Goal: Use online tool/utility: Utilize a website feature to perform a specific function

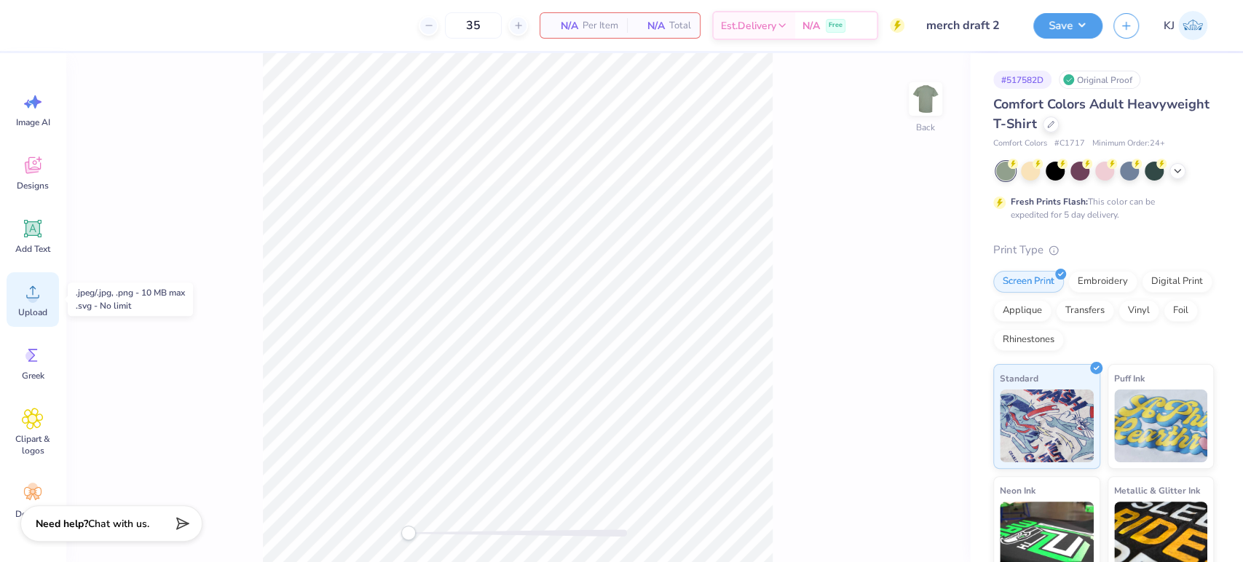
click at [41, 310] on span "Upload" at bounding box center [32, 313] width 29 height 12
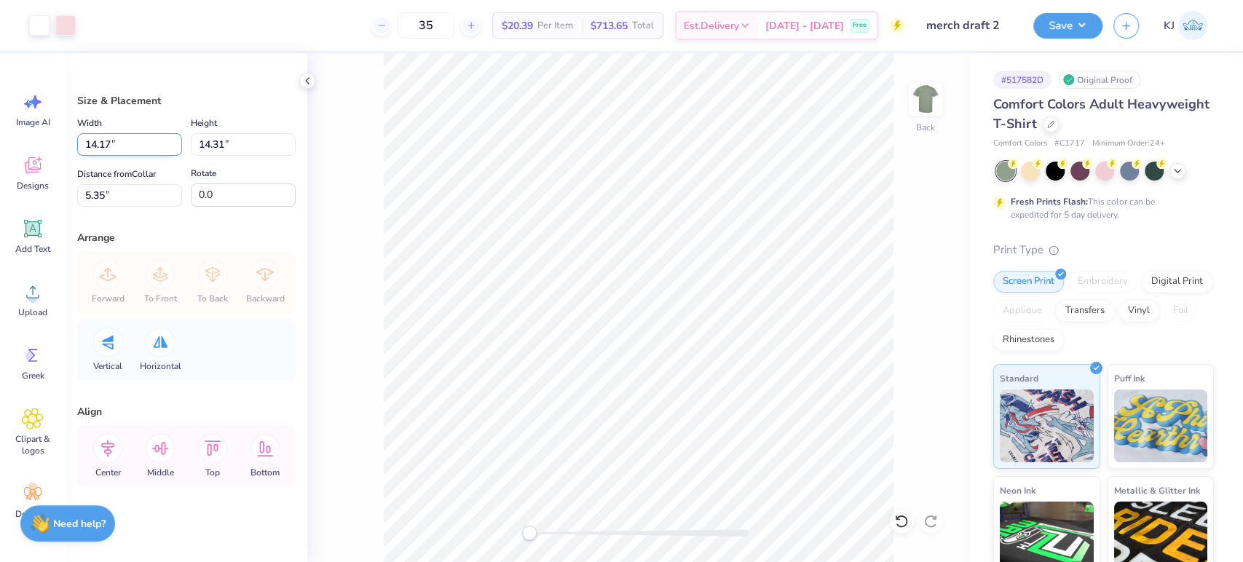
click at [83, 146] on input "14.17" at bounding box center [129, 144] width 105 height 23
type input "11.00"
type input "11.10"
click at [92, 192] on input "6.95" at bounding box center [129, 195] width 105 height 23
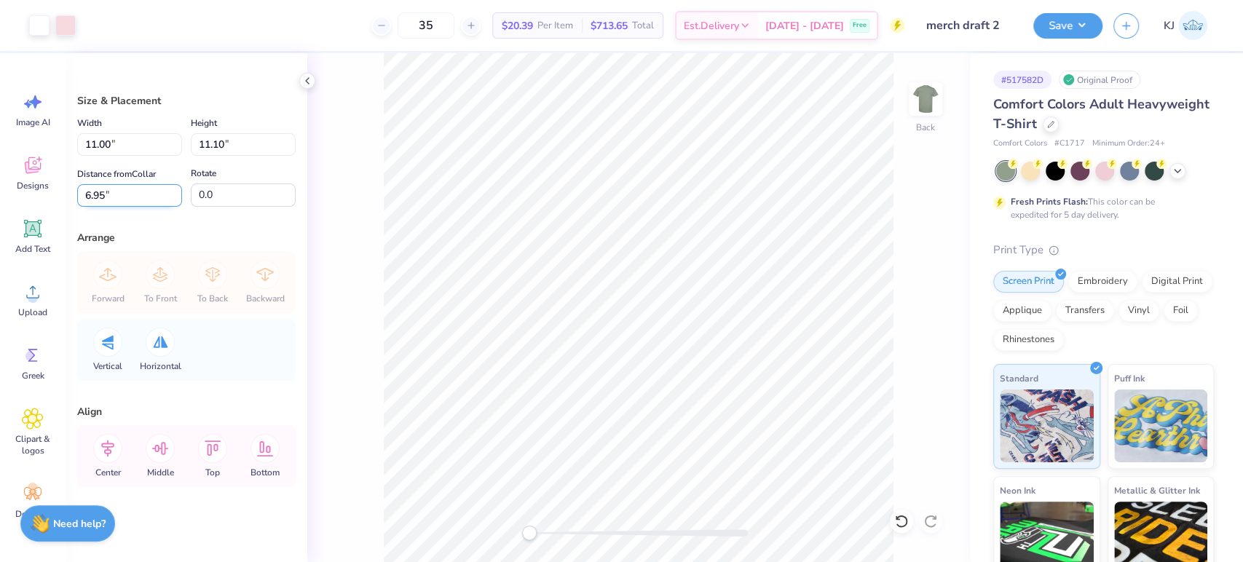
click at [92, 192] on input "6.95" at bounding box center [129, 195] width 105 height 23
type input "3"
click at [89, 144] on input "11.00" at bounding box center [129, 144] width 105 height 23
type input "10.00"
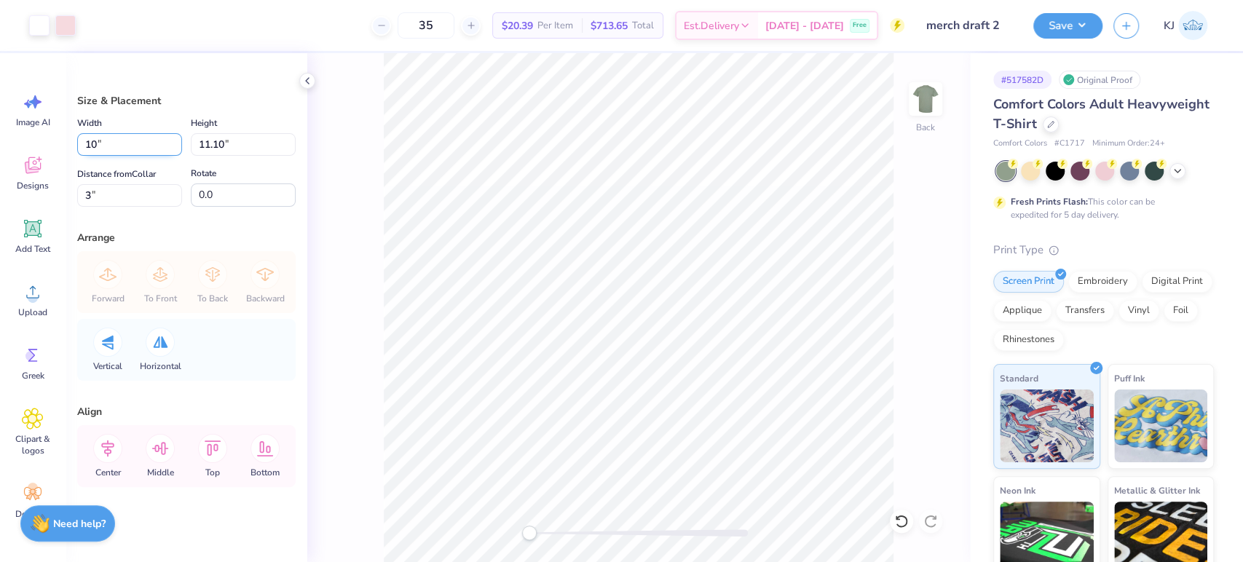
type input "10.09"
click at [97, 192] on input "3.50" at bounding box center [129, 195] width 105 height 23
type input "3"
click at [345, 345] on div "Back" at bounding box center [638, 307] width 663 height 509
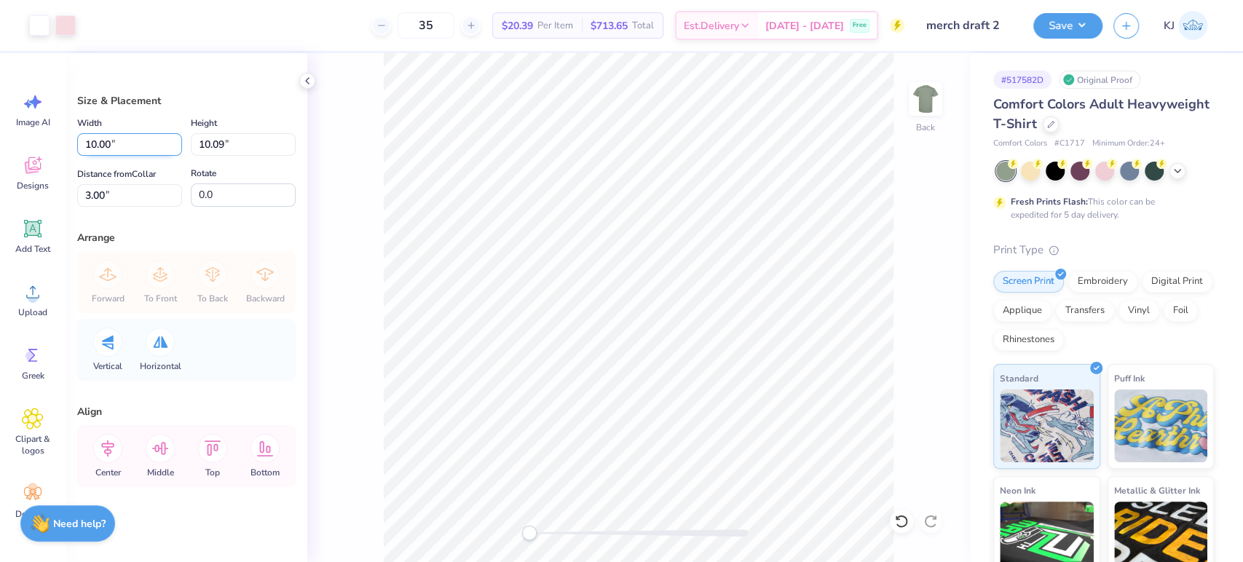
click at [91, 141] on input "10.00" at bounding box center [129, 144] width 105 height 23
type input "11.00"
type input "11.10"
click at [93, 189] on input "2.49" at bounding box center [129, 195] width 105 height 23
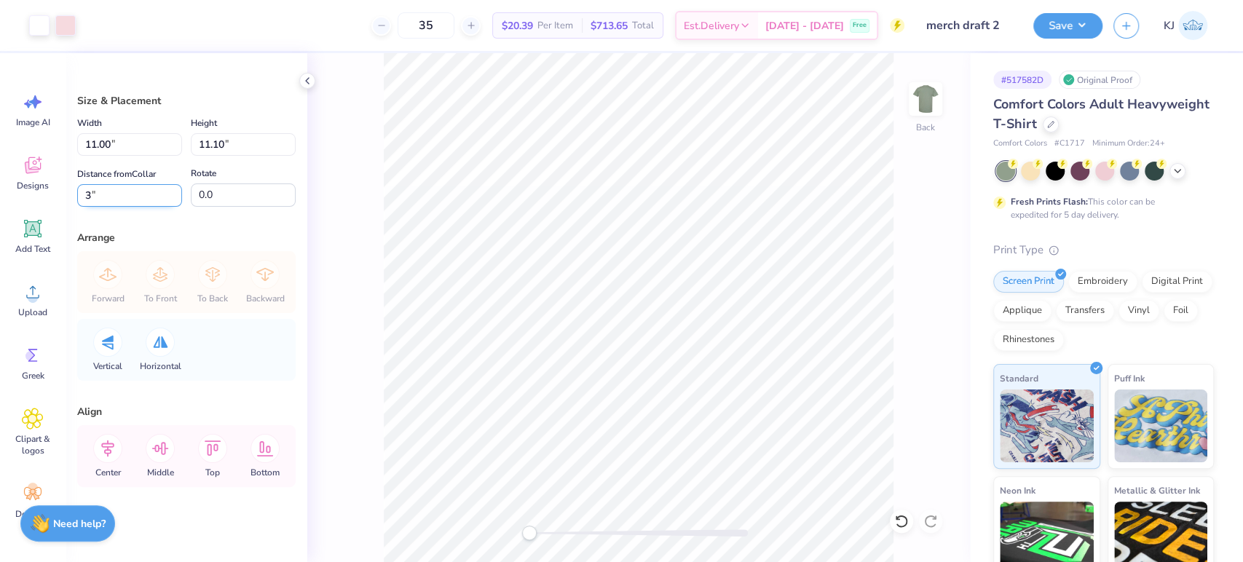
type input "3"
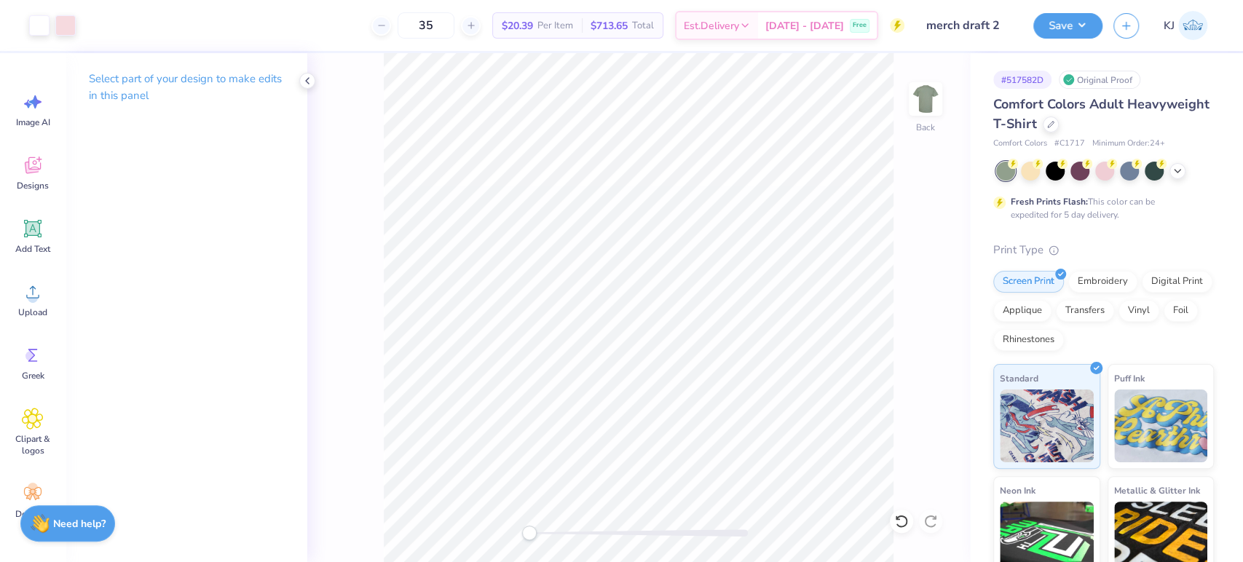
click at [309, 89] on div "Back" at bounding box center [638, 307] width 663 height 509
click at [310, 83] on icon at bounding box center [308, 81] width 12 height 12
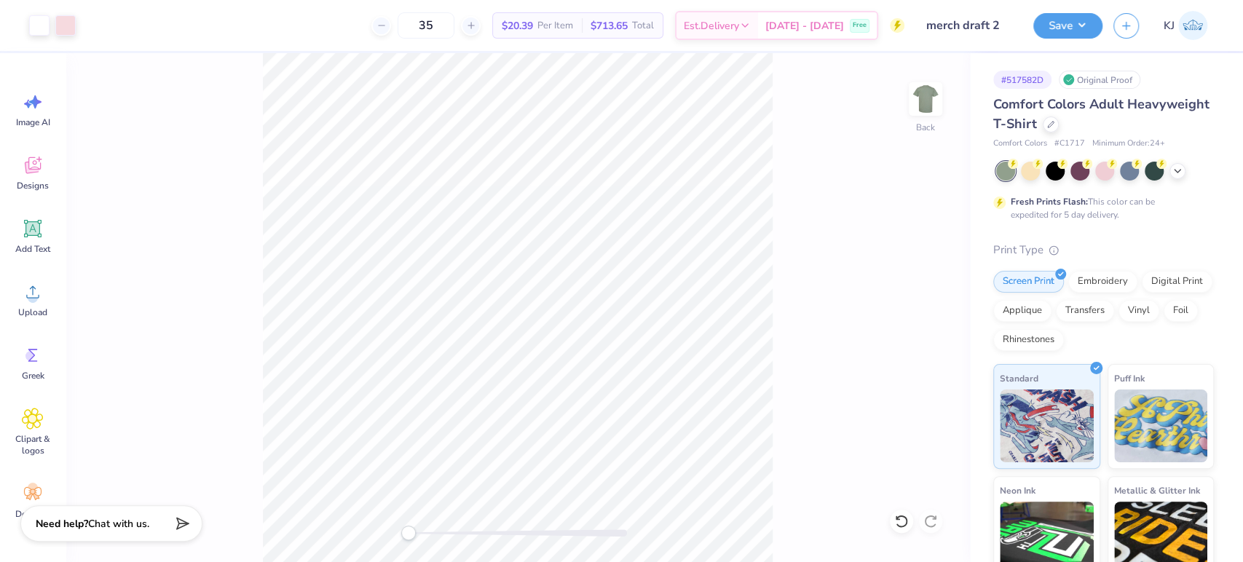
click at [886, 298] on div "Back" at bounding box center [518, 307] width 905 height 509
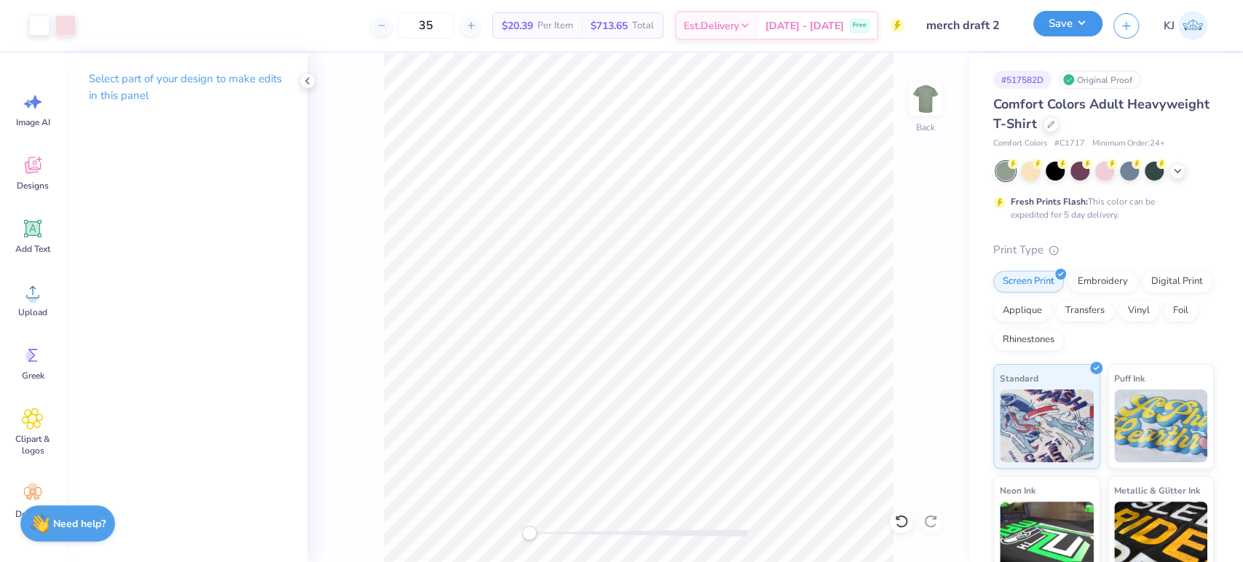
click at [1087, 31] on button "Save" at bounding box center [1068, 23] width 69 height 25
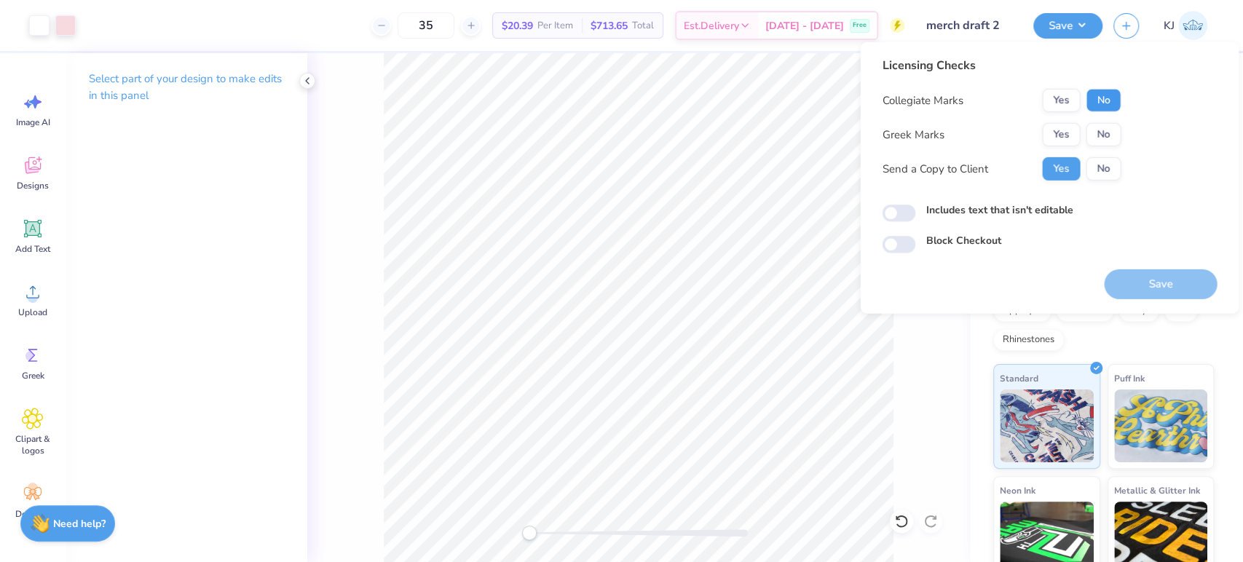
click at [1100, 93] on button "No" at bounding box center [1103, 100] width 35 height 23
click at [1144, 275] on button "Save" at bounding box center [1160, 285] width 113 height 30
